Goal: Task Accomplishment & Management: Manage account settings

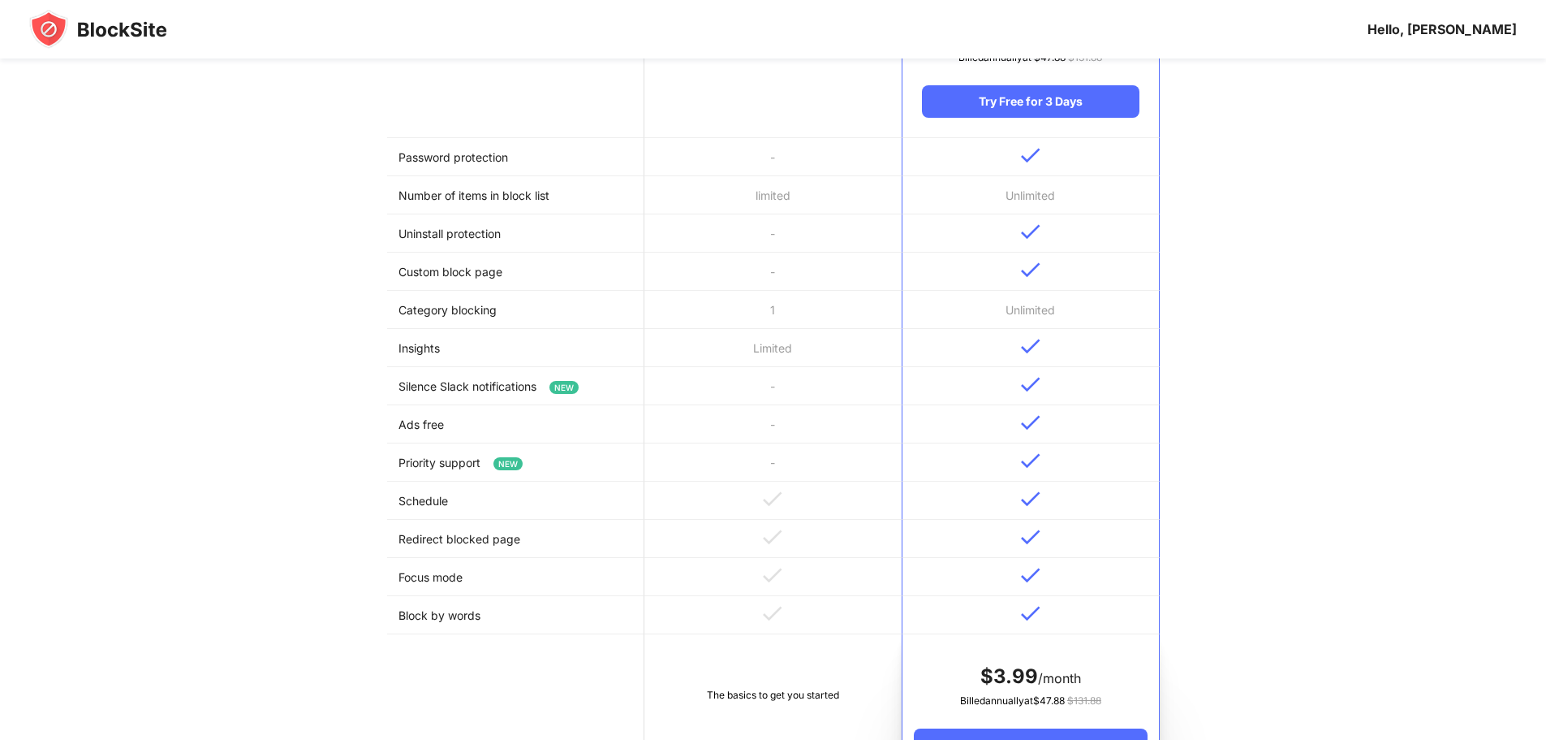
scroll to position [356, 0]
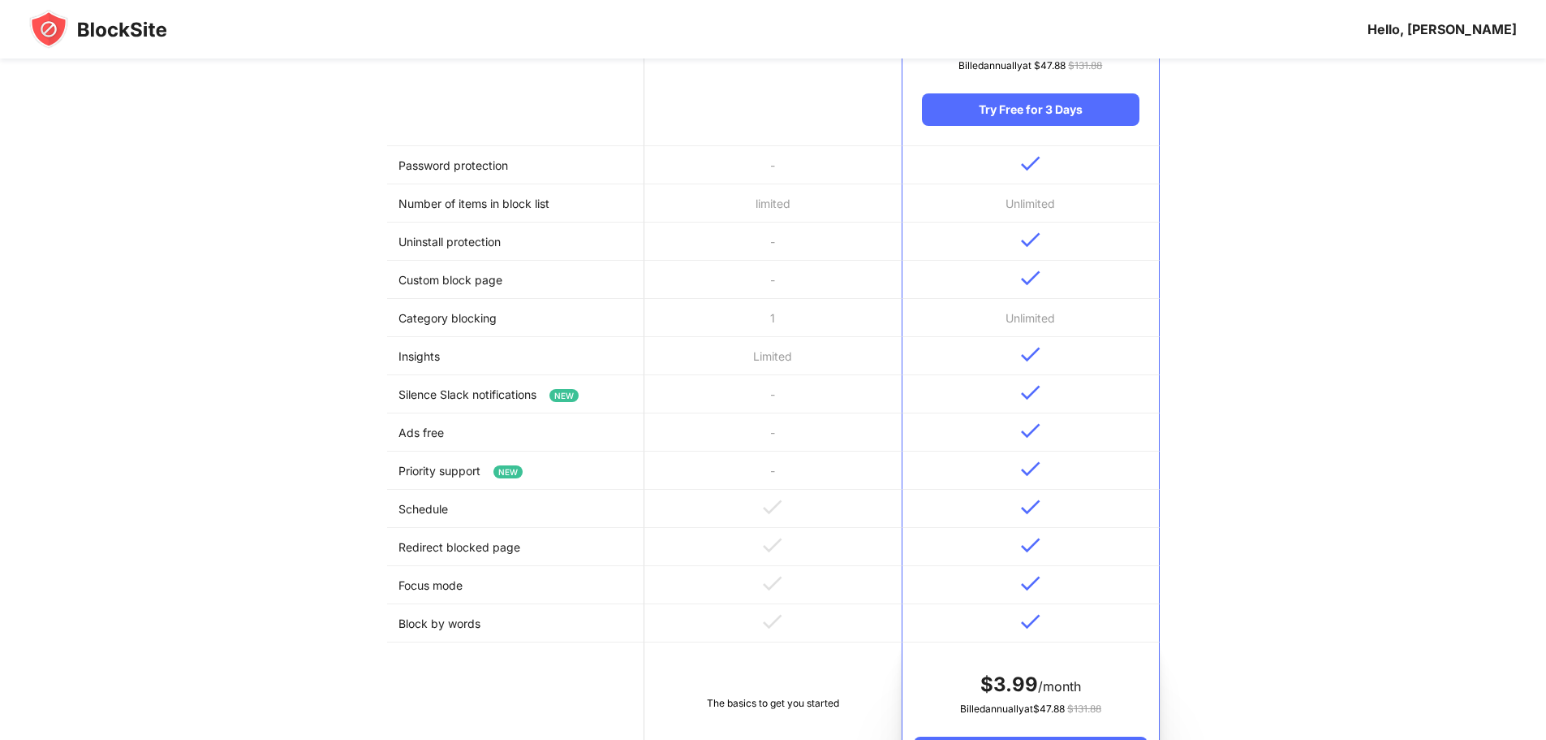
click at [80, 35] on img at bounding box center [98, 29] width 138 height 39
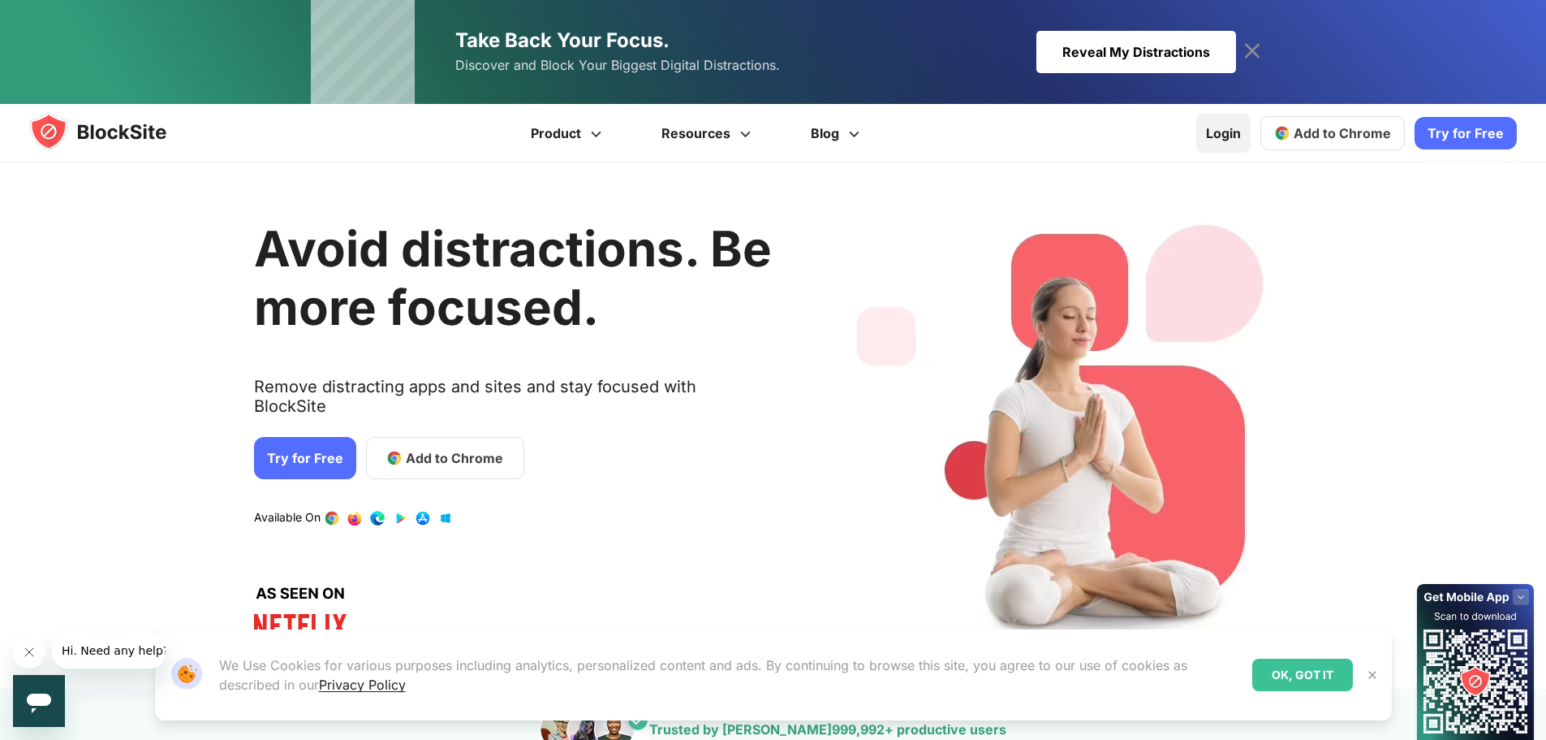
click at [1233, 132] on link "Login" at bounding box center [1224, 133] width 54 height 39
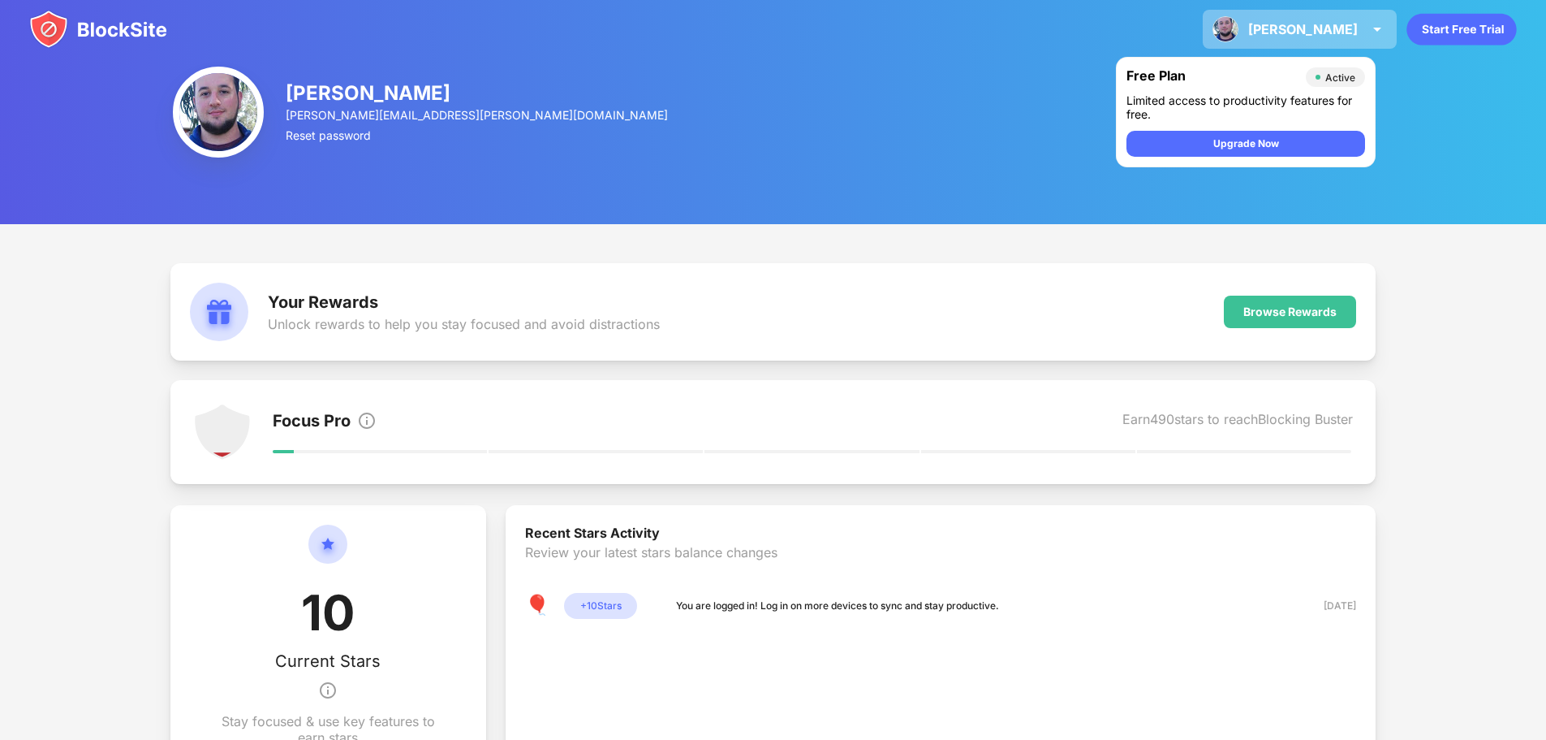
click at [1356, 34] on div "Mariano" at bounding box center [1303, 29] width 110 height 16
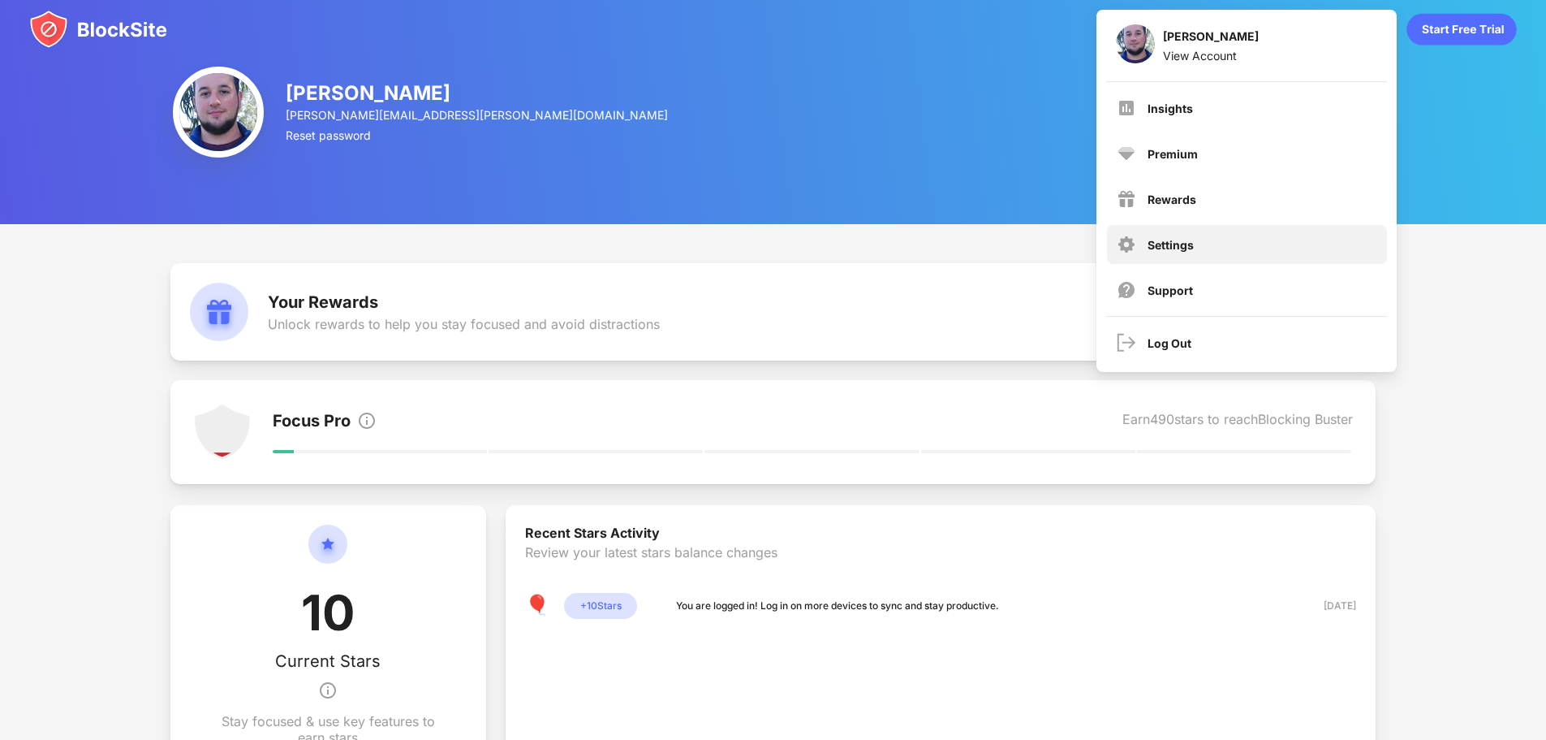
click at [1173, 238] on div "Settings" at bounding box center [1171, 245] width 46 height 14
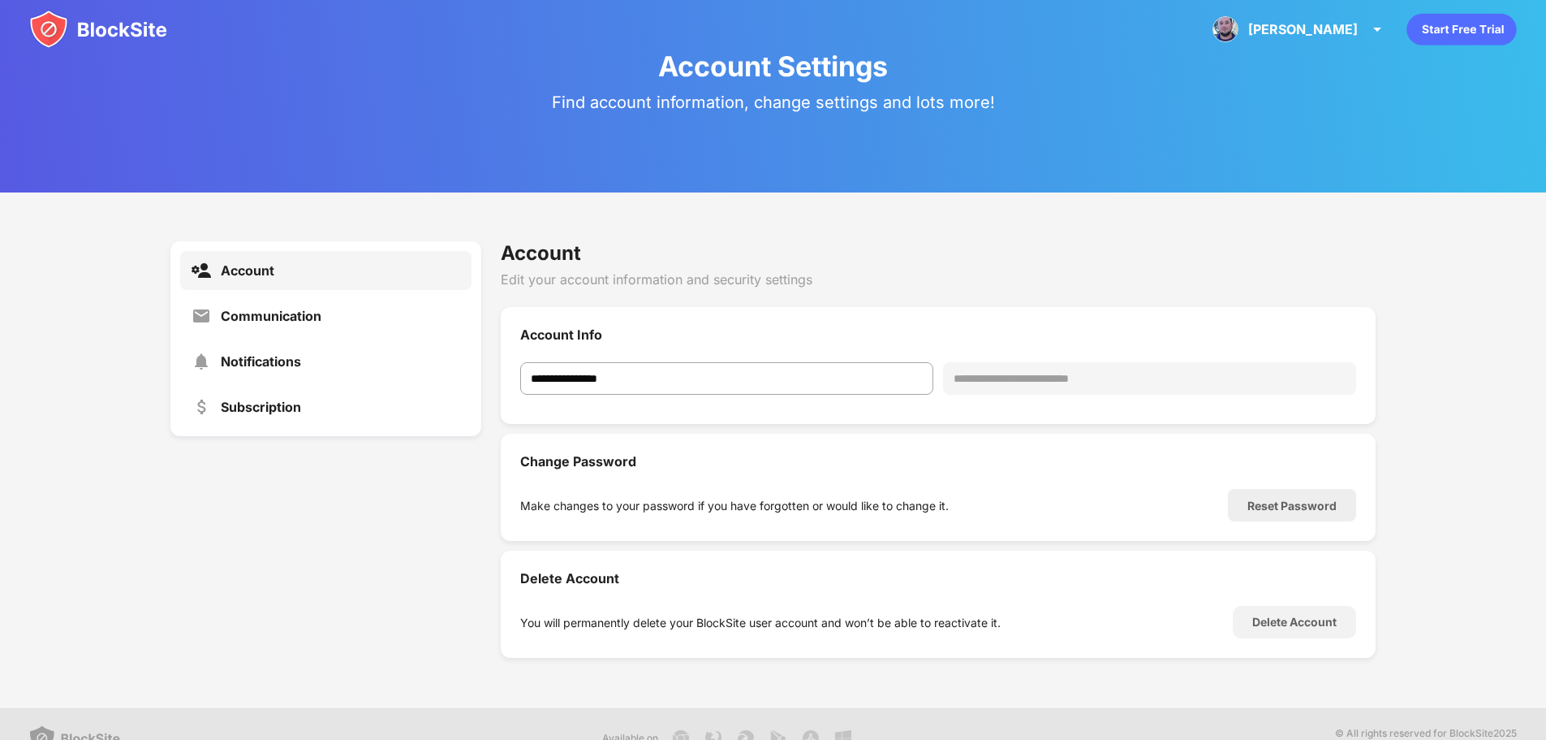
scroll to position [59, 0]
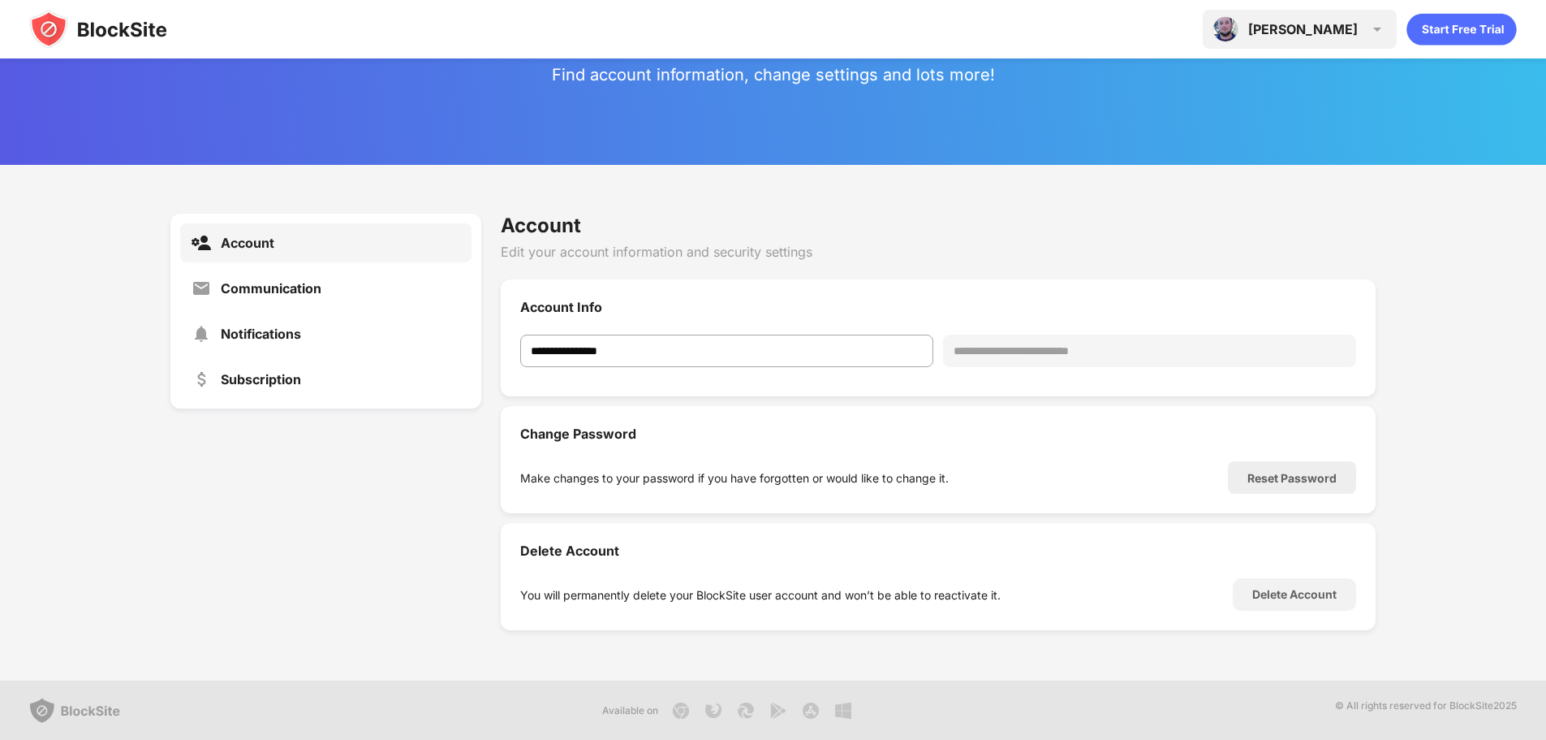
click at [1329, 37] on div "Mariano" at bounding box center [1303, 29] width 110 height 16
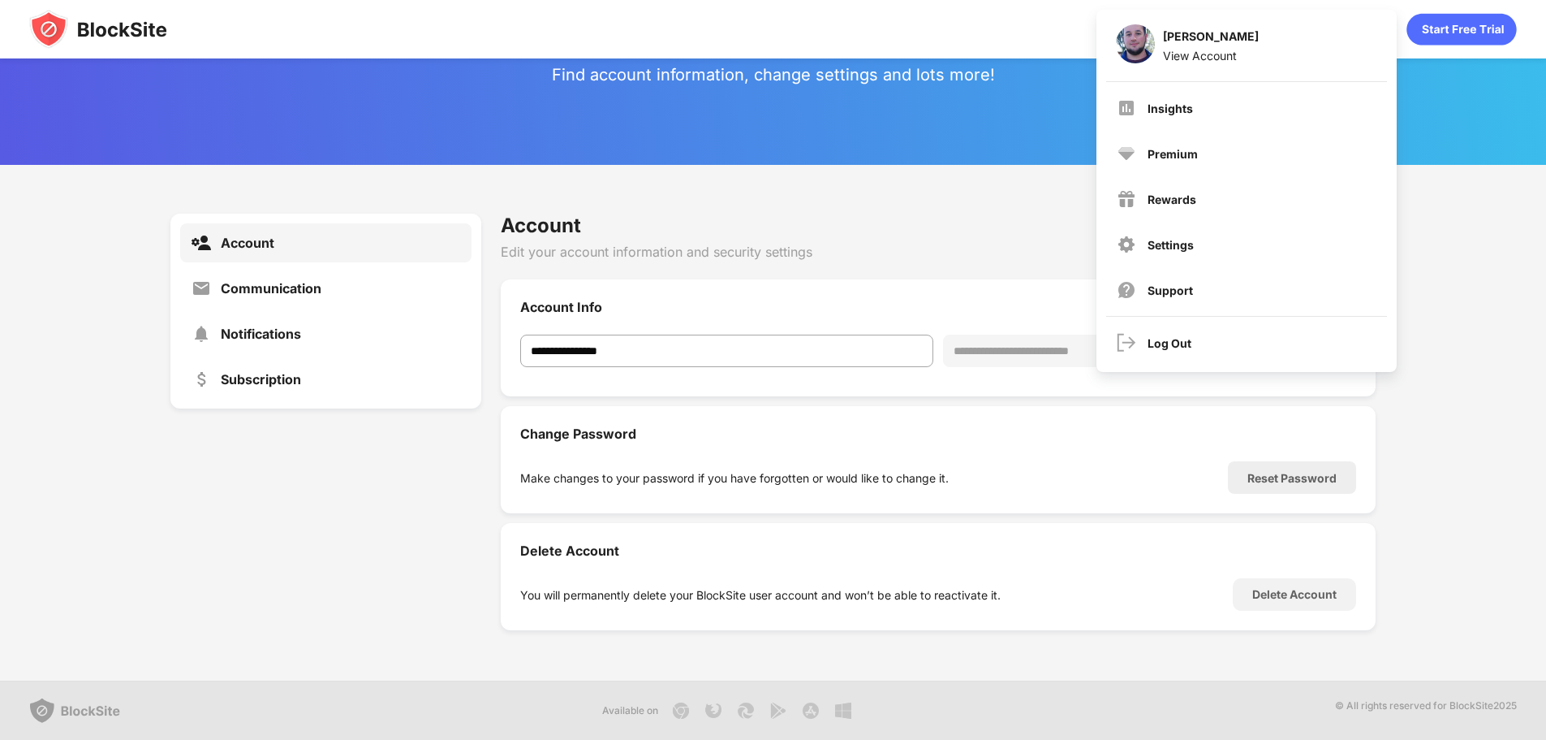
click at [1442, 19] on icon "animation" at bounding box center [1462, 30] width 110 height 32
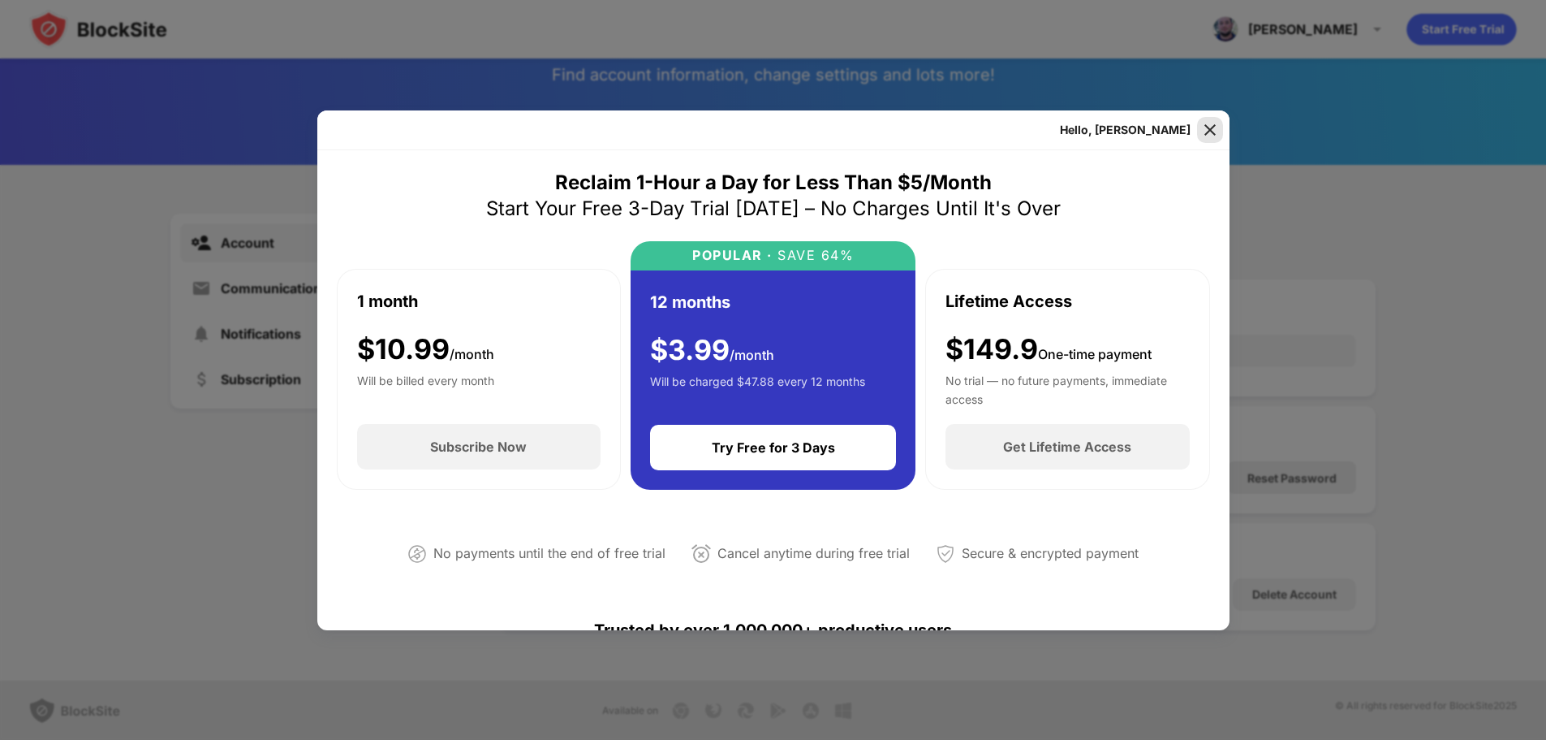
click at [1215, 123] on img at bounding box center [1210, 130] width 16 height 16
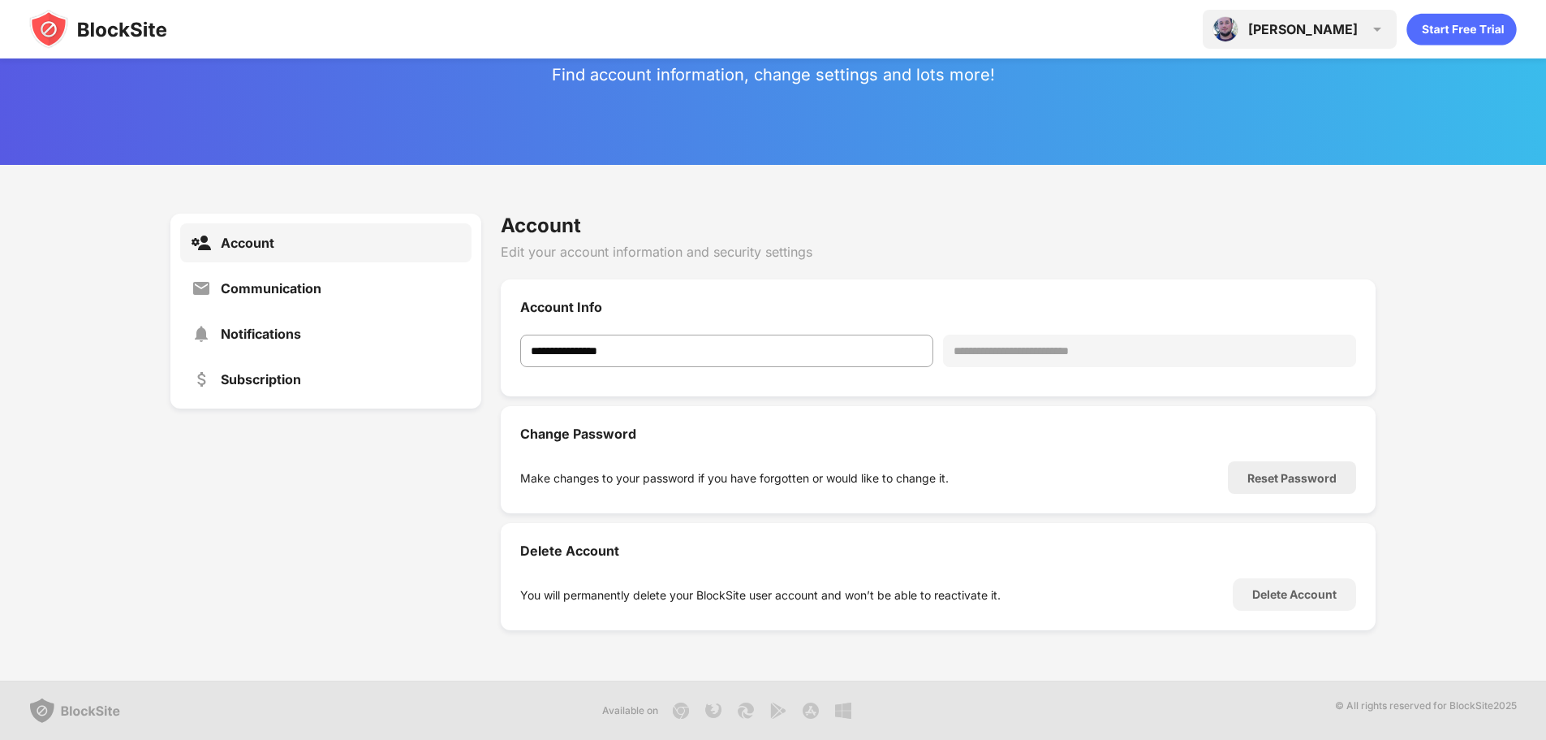
click at [1360, 28] on div "Mariano Mariano Niceforo View Account Insights Premium Rewards Settings Support…" at bounding box center [1300, 29] width 194 height 39
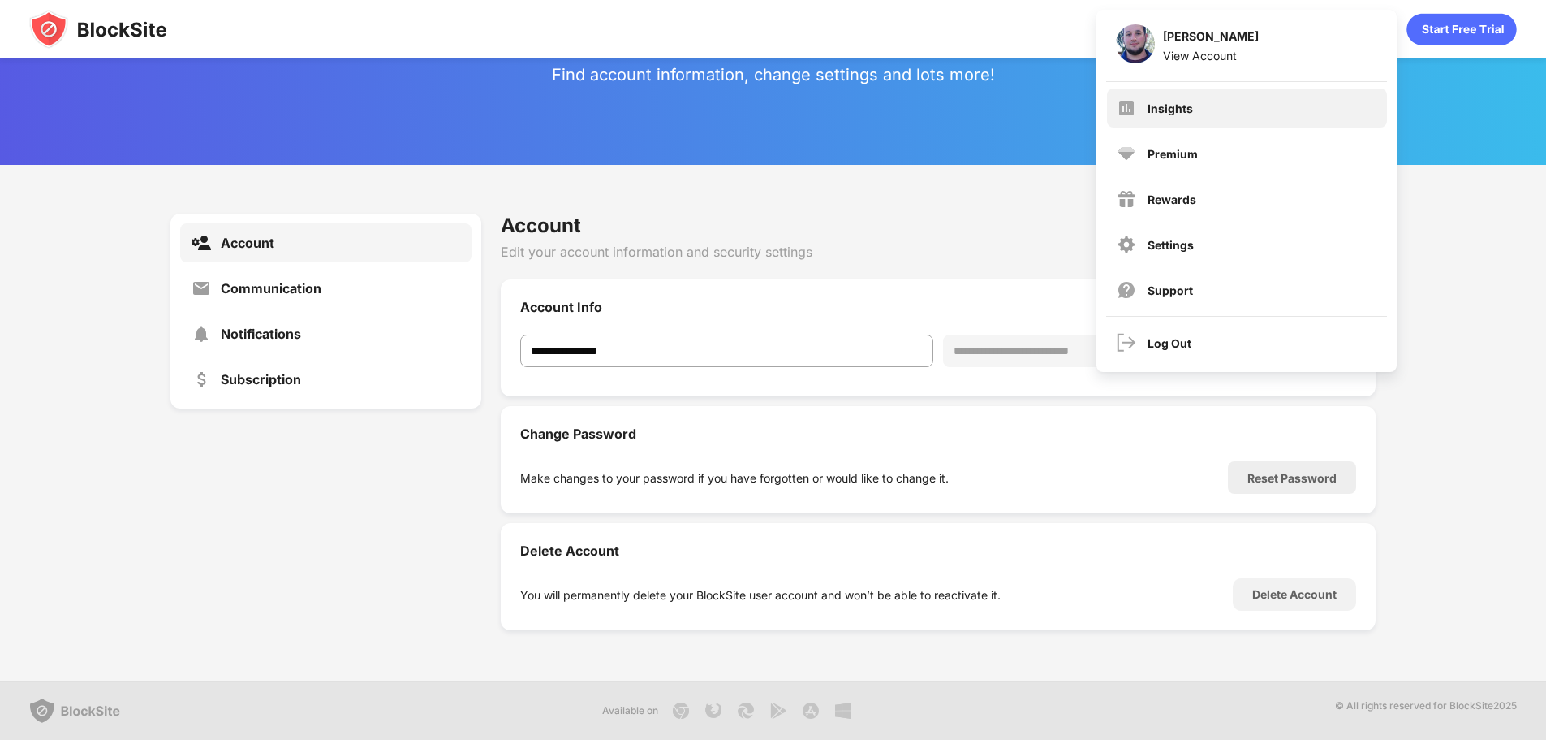
click at [1238, 101] on div "Insights" at bounding box center [1247, 107] width 280 height 39
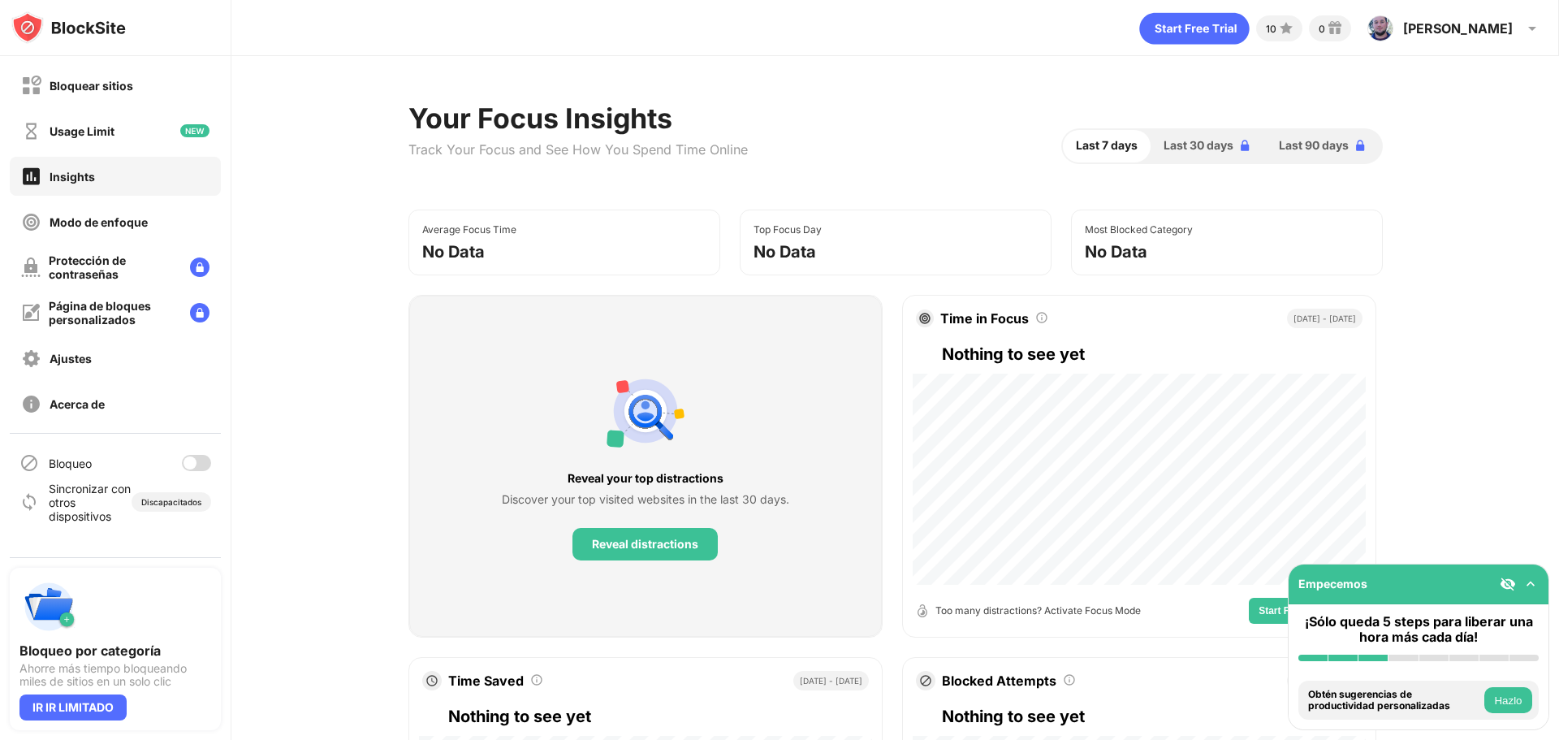
click at [203, 455] on div at bounding box center [196, 463] width 29 height 16
click at [95, 83] on div "Bloquear sitios" at bounding box center [92, 86] width 84 height 14
